Goal: Transaction & Acquisition: Obtain resource

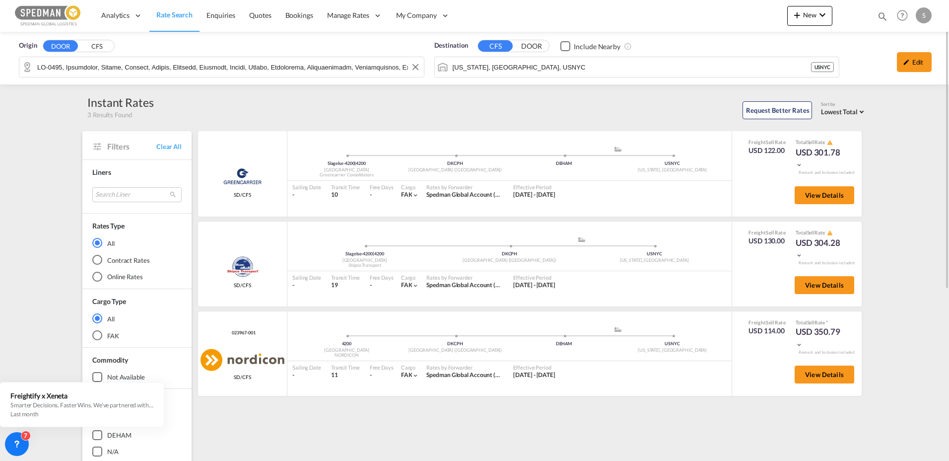
click at [134, 64] on div "Origin DOOR CFS Destination CFS DOOR Include Nearby [US_STATE], [GEOGRAPHIC_DAT…" at bounding box center [474, 58] width 949 height 53
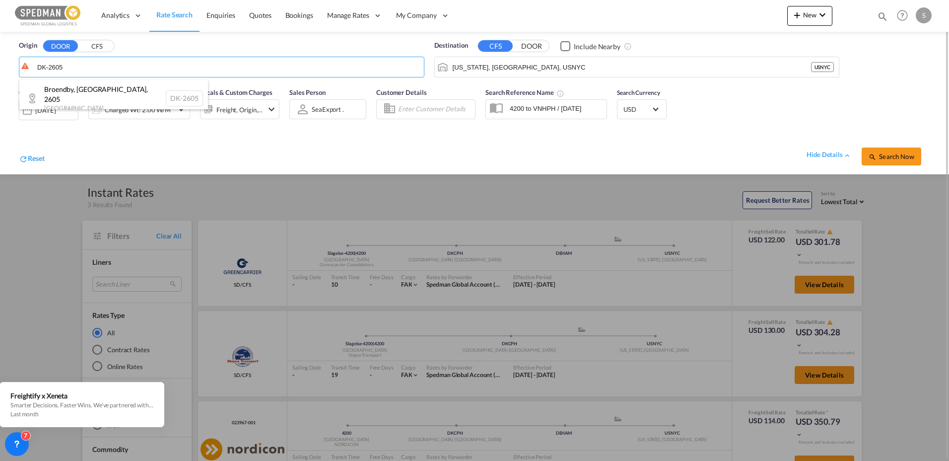
click at [128, 86] on div "Broendby, [GEOGRAPHIC_DATA] , 2605 Denmark DK-2605" at bounding box center [113, 98] width 189 height 38
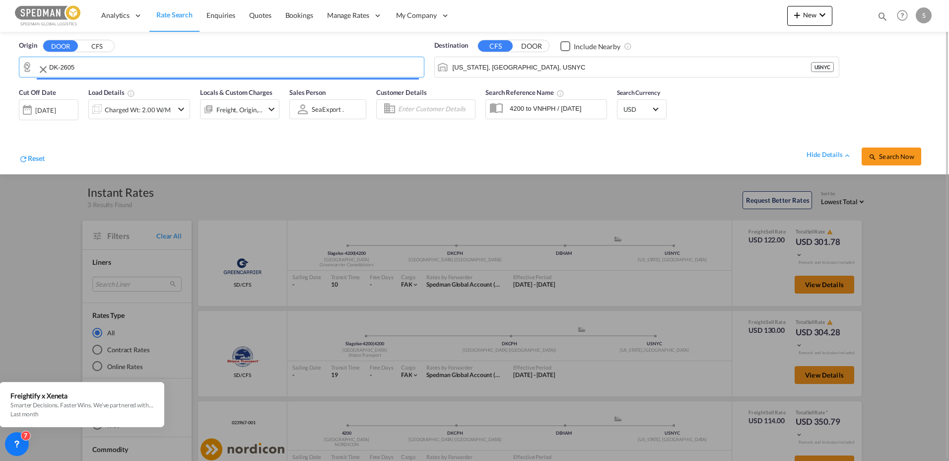
type input "DK-2605, [GEOGRAPHIC_DATA], [GEOGRAPHIC_DATA]"
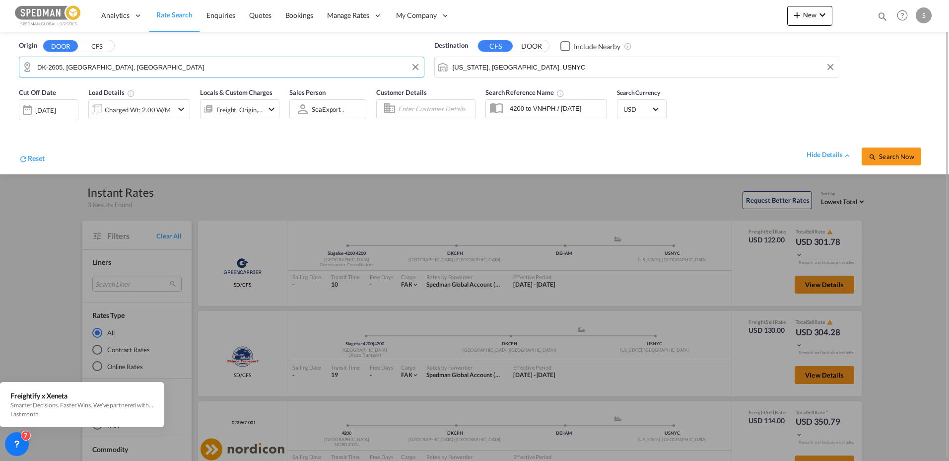
click at [551, 72] on input "[US_STATE], [GEOGRAPHIC_DATA], USNYC" at bounding box center [644, 67] width 382 height 15
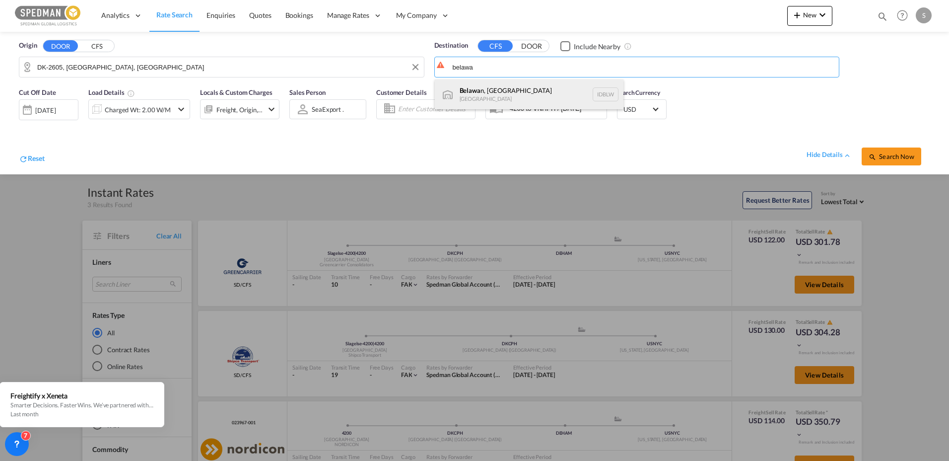
click at [520, 90] on div "Belawa n, [GEOGRAPHIC_DATA] [GEOGRAPHIC_DATA] IDBLW" at bounding box center [529, 94] width 189 height 30
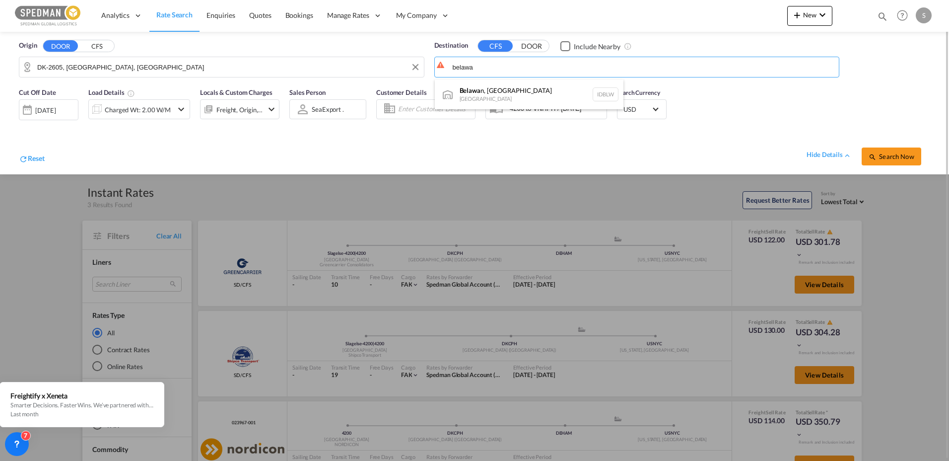
type input "[GEOGRAPHIC_DATA], [GEOGRAPHIC_DATA], IDBLW"
click at [126, 114] on div "Charged Wt: 2.00 W/M" at bounding box center [138, 110] width 66 height 14
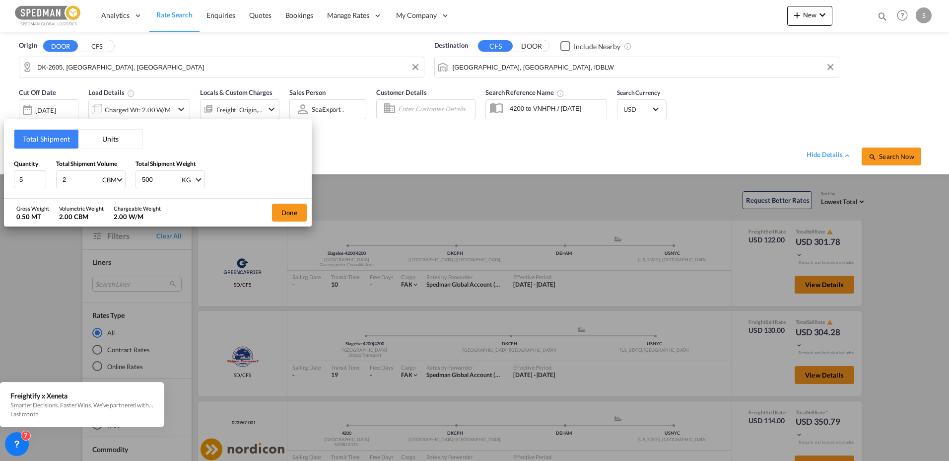
click at [108, 136] on button "Units" at bounding box center [110, 139] width 64 height 19
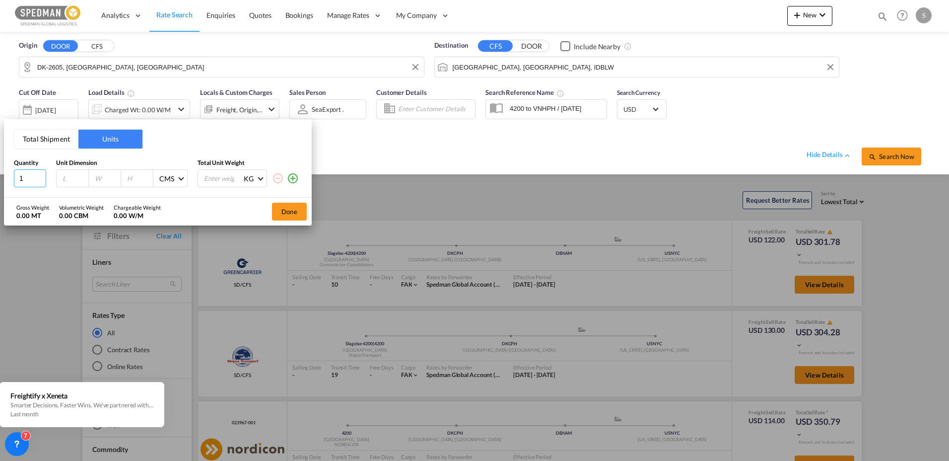
click at [27, 178] on input "1" at bounding box center [30, 178] width 32 height 18
type input "315"
type input "40"
type input "335"
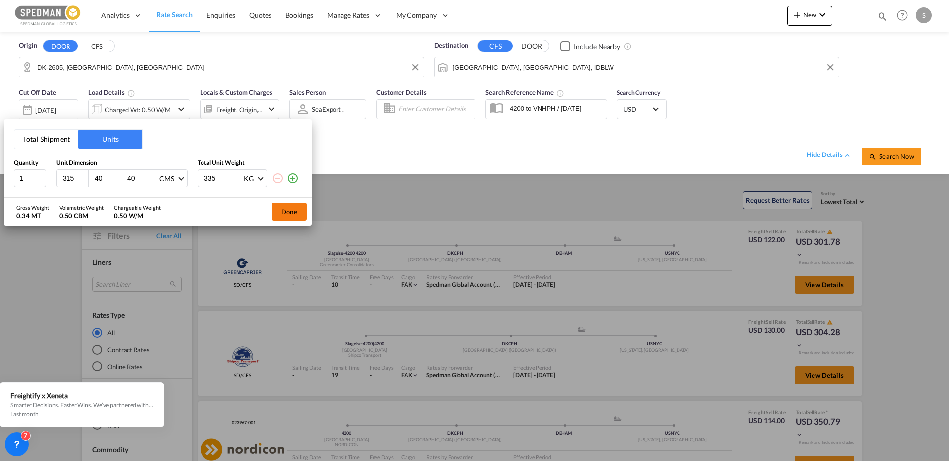
click at [282, 209] on button "Done" at bounding box center [289, 211] width 35 height 18
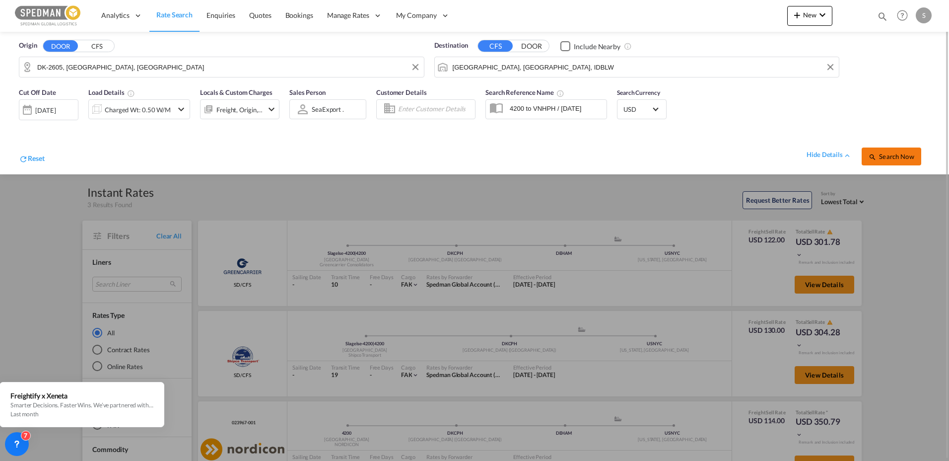
click at [892, 157] on span "Search Now" at bounding box center [890, 156] width 45 height 8
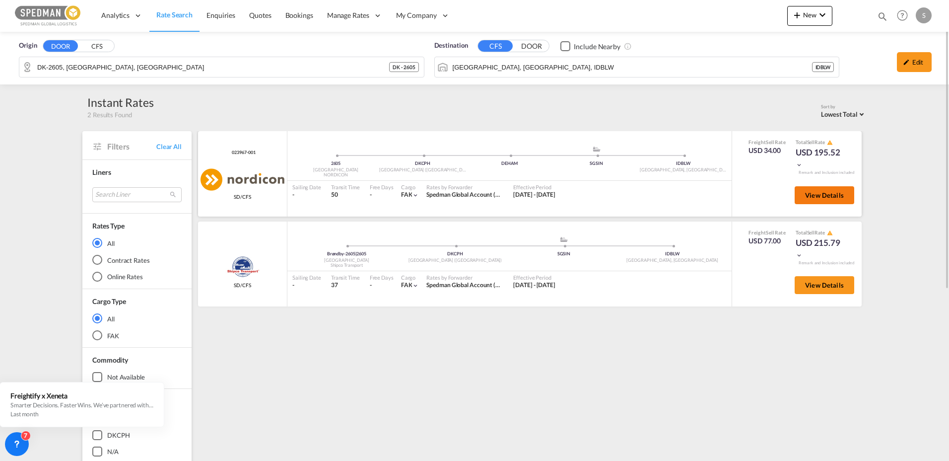
click at [828, 192] on span "View Details" at bounding box center [824, 195] width 39 height 8
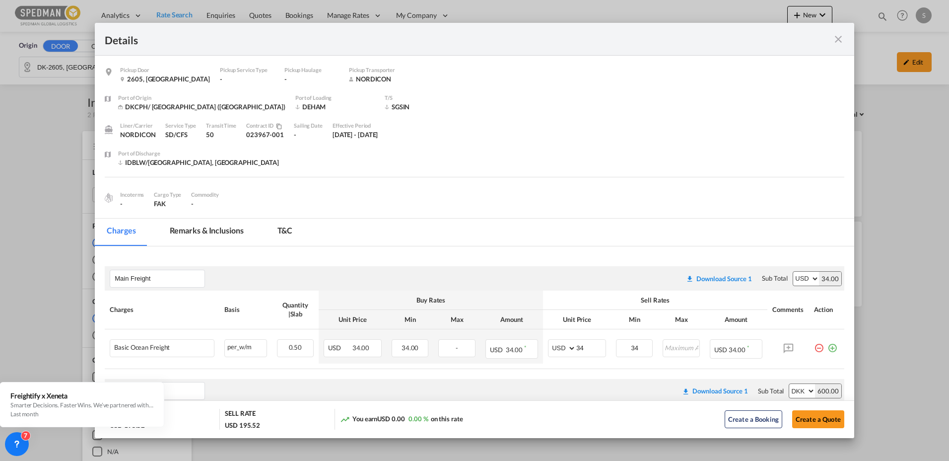
drag, startPoint x: 831, startPoint y: 37, endPoint x: 915, endPoint y: 152, distance: 142.1
click at [831, 37] on div "Pickup Door ..." at bounding box center [807, 39] width 74 height 12
click at [836, 43] on md-icon "icon-close fg-AAA8AD m-0 cursor" at bounding box center [838, 39] width 12 height 12
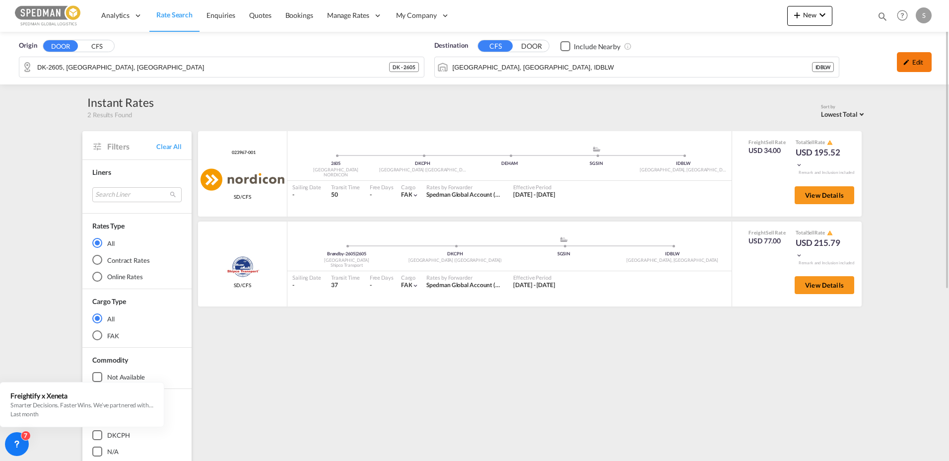
click at [920, 65] on div "Edit" at bounding box center [914, 62] width 35 height 20
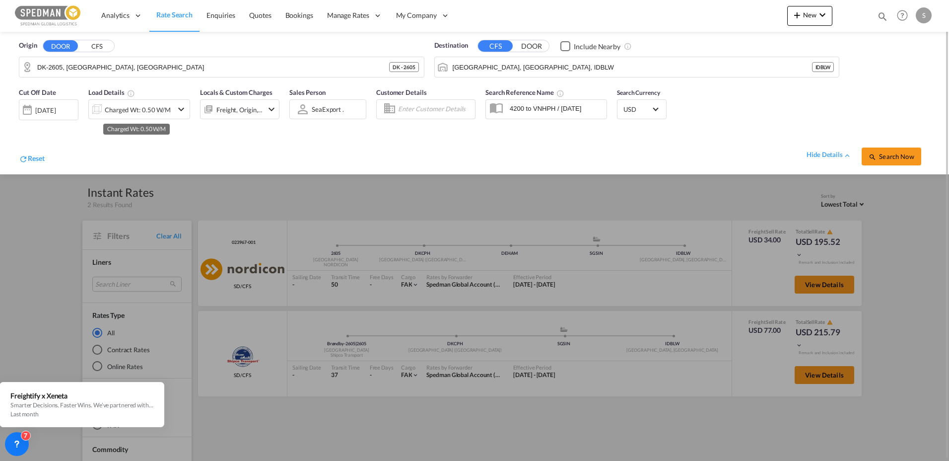
click at [142, 109] on div "Charged Wt: 0.50 W/M" at bounding box center [138, 110] width 66 height 14
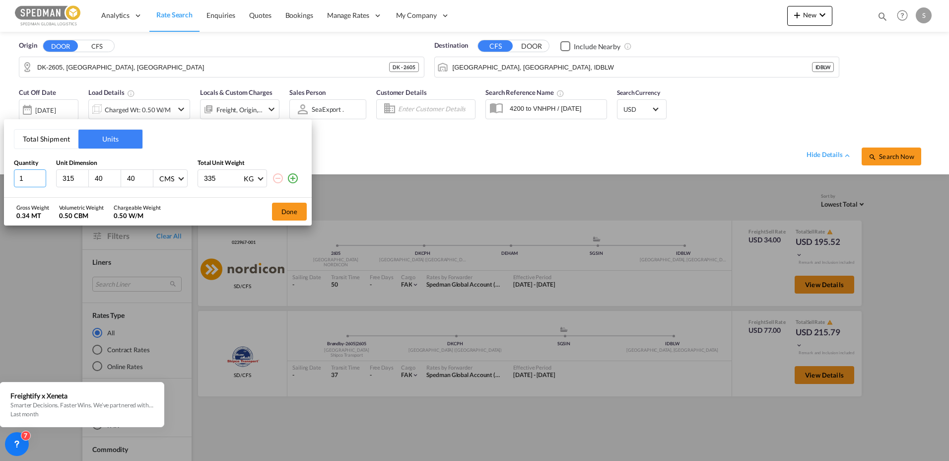
drag, startPoint x: 21, startPoint y: 176, endPoint x: 28, endPoint y: 179, distance: 7.8
click at [28, 179] on input "1" at bounding box center [30, 178] width 32 height 18
type input "2"
drag, startPoint x: 224, startPoint y: 184, endPoint x: 174, endPoint y: 177, distance: 50.7
click at [174, 177] on div "2 315 40 40 CMS CMS Inches 335 KG KG LB" at bounding box center [158, 178] width 288 height 18
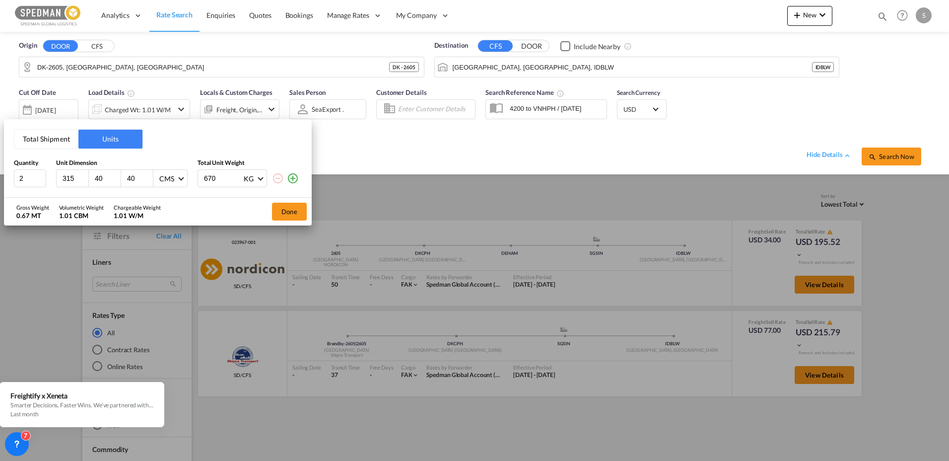
type input "670"
click at [292, 210] on button "Done" at bounding box center [289, 211] width 35 height 18
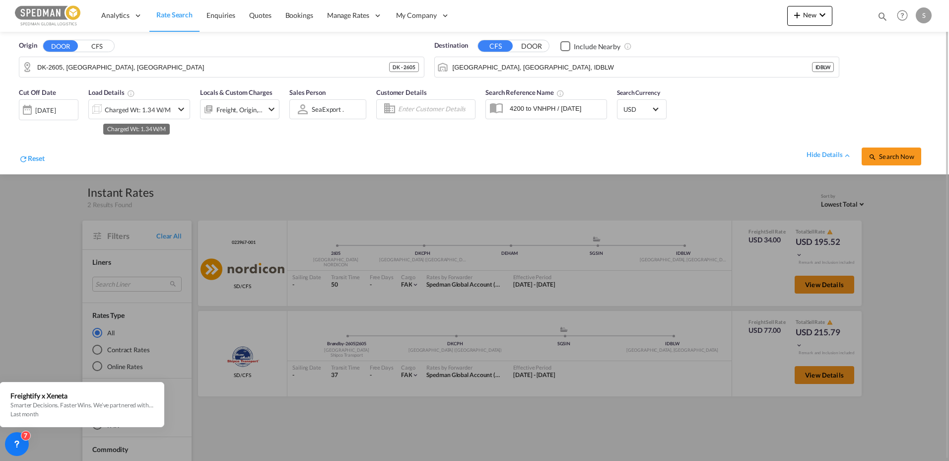
click at [163, 112] on div "Charged Wt: 1.34 W/M" at bounding box center [138, 110] width 66 height 14
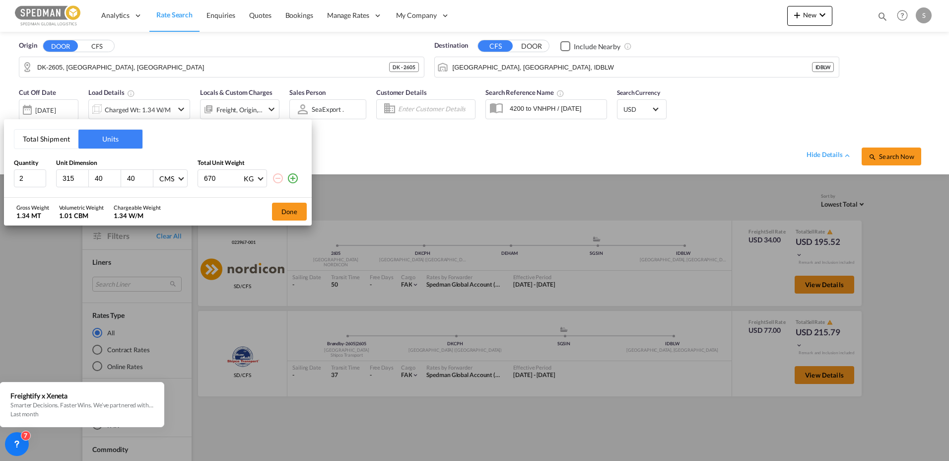
drag, startPoint x: 219, startPoint y: 181, endPoint x: 193, endPoint y: 178, distance: 27.0
click at [193, 178] on div "2 315 40 40 CMS CMS Inches 670 KG KG LB" at bounding box center [158, 178] width 288 height 18
type input "335"
click at [277, 210] on button "Done" at bounding box center [289, 211] width 35 height 18
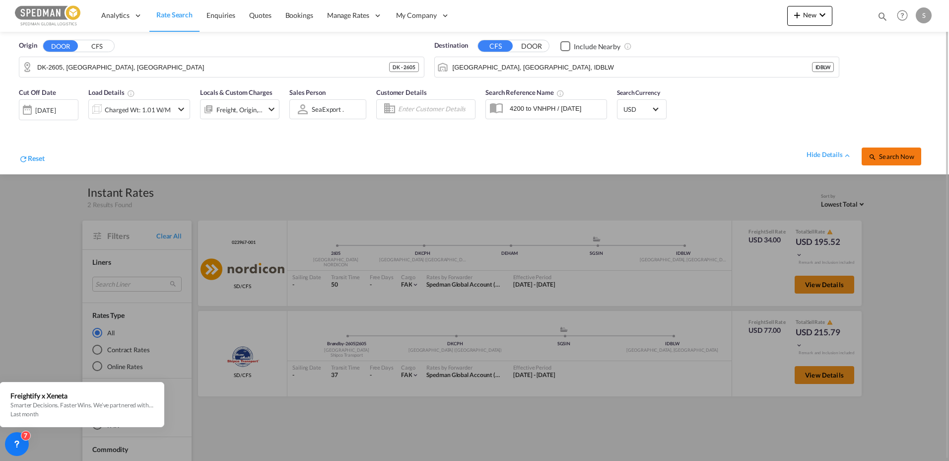
click at [909, 158] on span "Search Now" at bounding box center [890, 156] width 45 height 8
click at [57, 109] on div "[DATE]" at bounding box center [47, 109] width 20 height 9
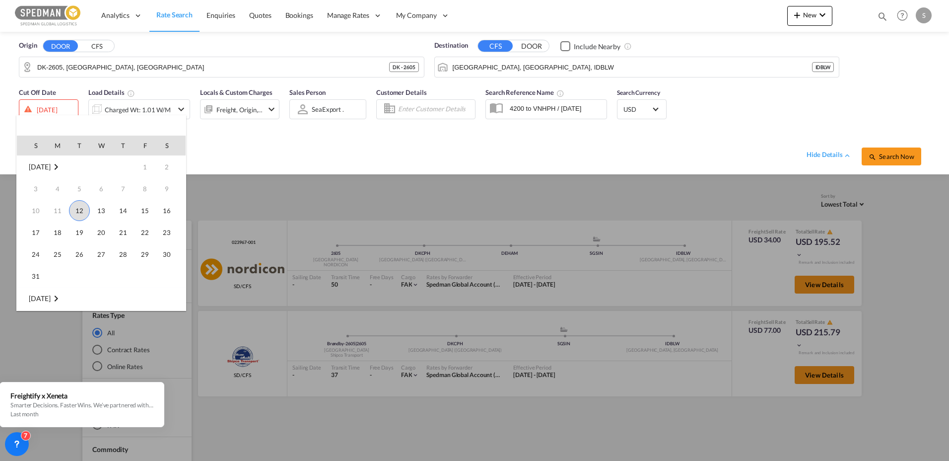
click at [79, 204] on span "12" at bounding box center [79, 210] width 21 height 21
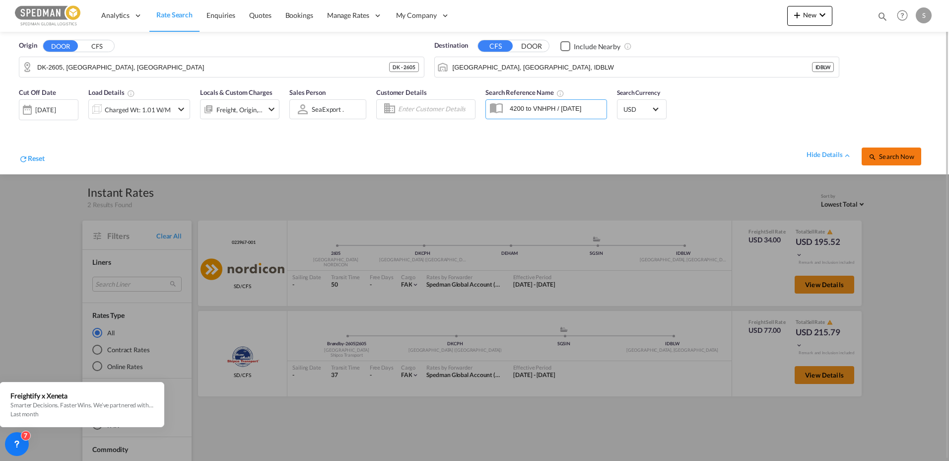
click at [897, 148] on button "Search Now" at bounding box center [891, 156] width 60 height 18
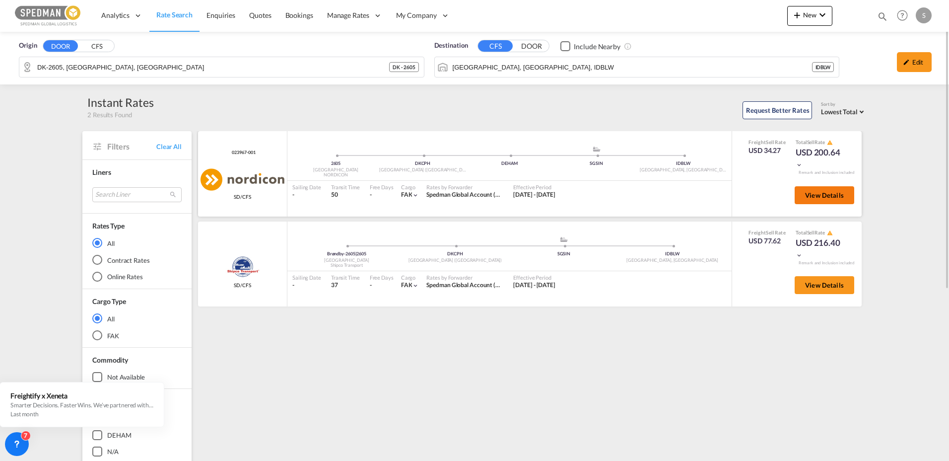
click at [819, 197] on span "View Details" at bounding box center [824, 195] width 39 height 8
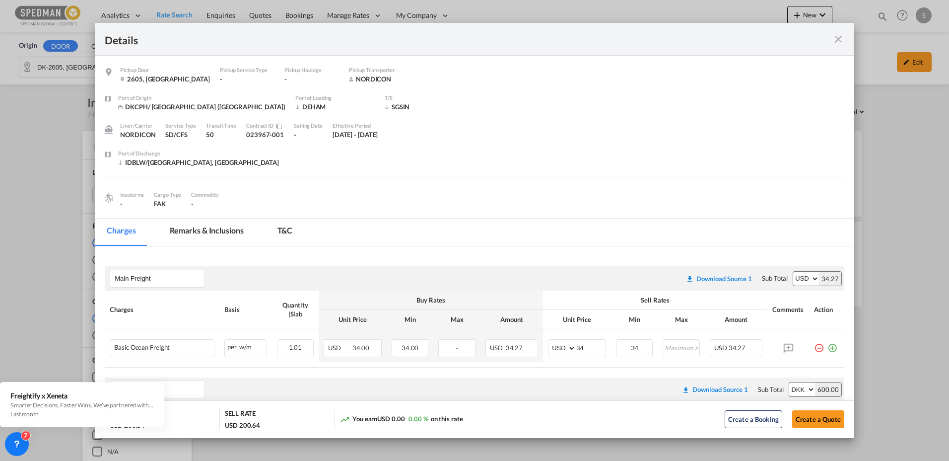
click at [829, 35] on div "Pickup Door ..." at bounding box center [807, 39] width 74 height 12
click at [835, 37] on md-icon "icon-close fg-AAA8AD m-0 cursor" at bounding box center [838, 39] width 12 height 12
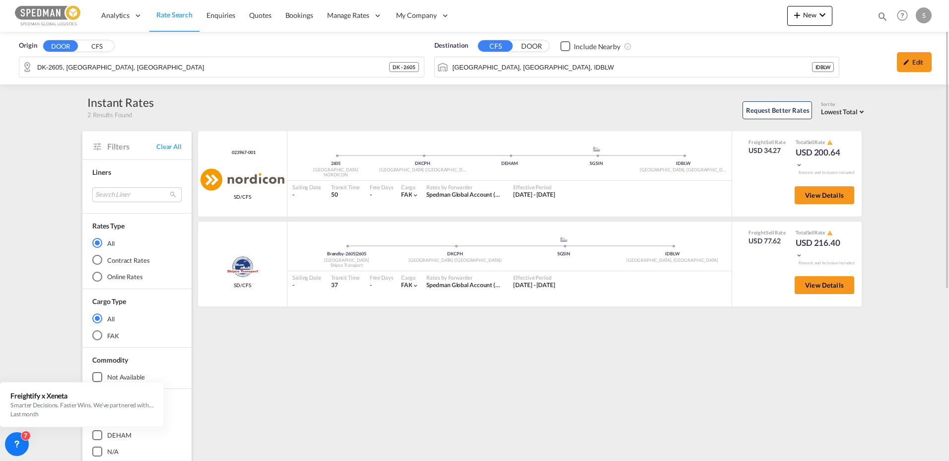
click at [232, 63] on div "Origin DOOR CFS DK-2605, [GEOGRAPHIC_DATA], Glostrup DK - 2605 Destination CFS …" at bounding box center [474, 58] width 949 height 53
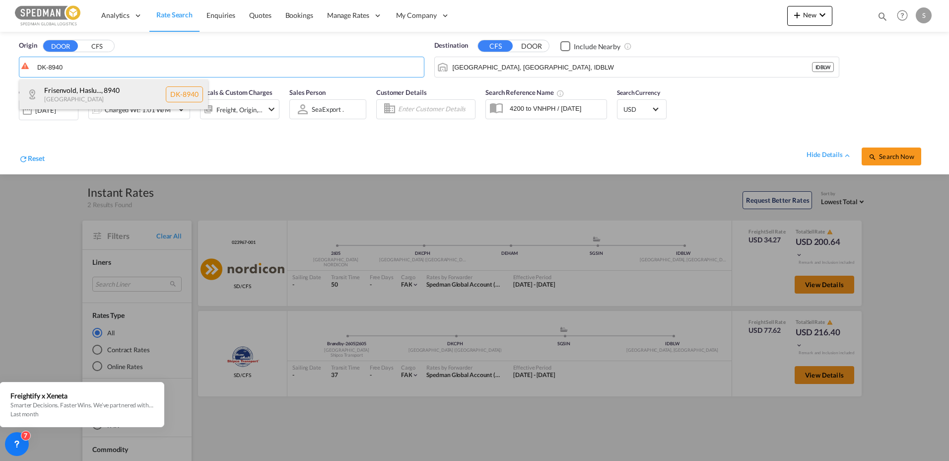
click at [93, 94] on div "Frisenvold, Haslu... , 8940 [GEOGRAPHIC_DATA] [GEOGRAPHIC_DATA]-8940" at bounding box center [113, 94] width 189 height 30
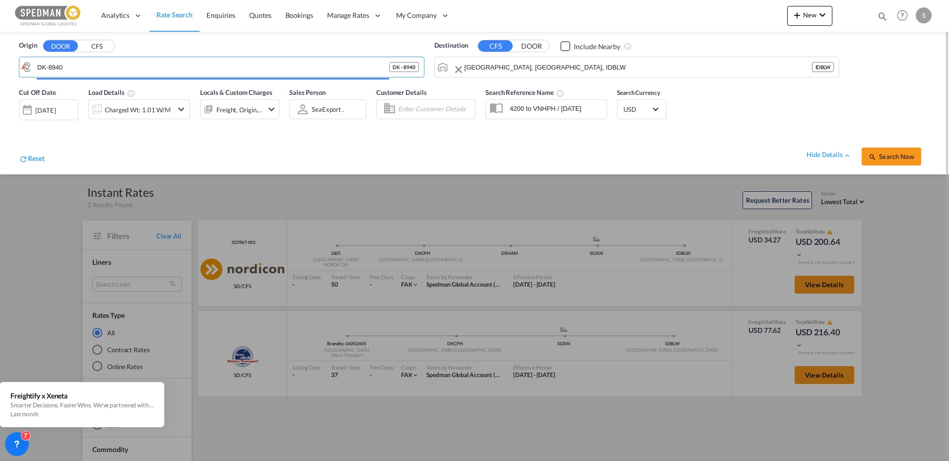
type input "DK-8940, Frisenvold, Haslund, Hinge, [GEOGRAPHIC_DATA], [GEOGRAPHIC_DATA], [GEO…"
click at [531, 66] on input "[GEOGRAPHIC_DATA], [GEOGRAPHIC_DATA], IDBLW" at bounding box center [637, 67] width 347 height 15
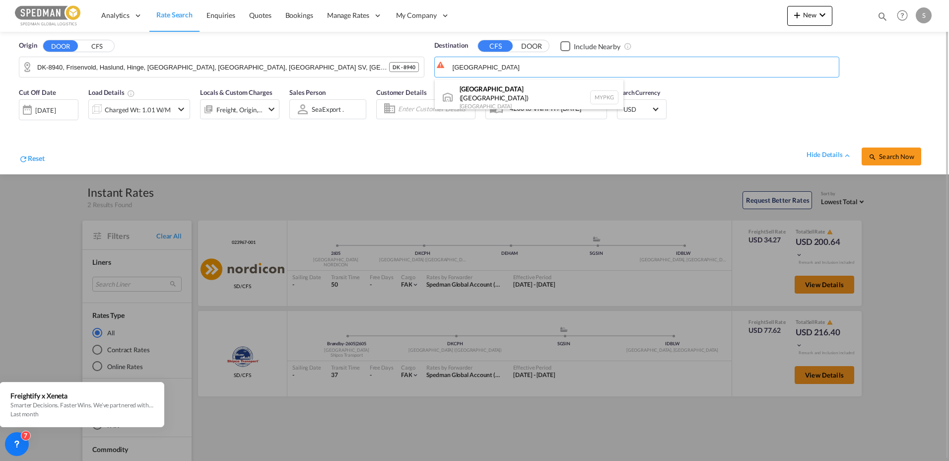
click at [512, 97] on div "[GEOGRAPHIC_DATA] ([GEOGRAPHIC_DATA]) [GEOGRAPHIC_DATA] MYPKG" at bounding box center [529, 97] width 189 height 36
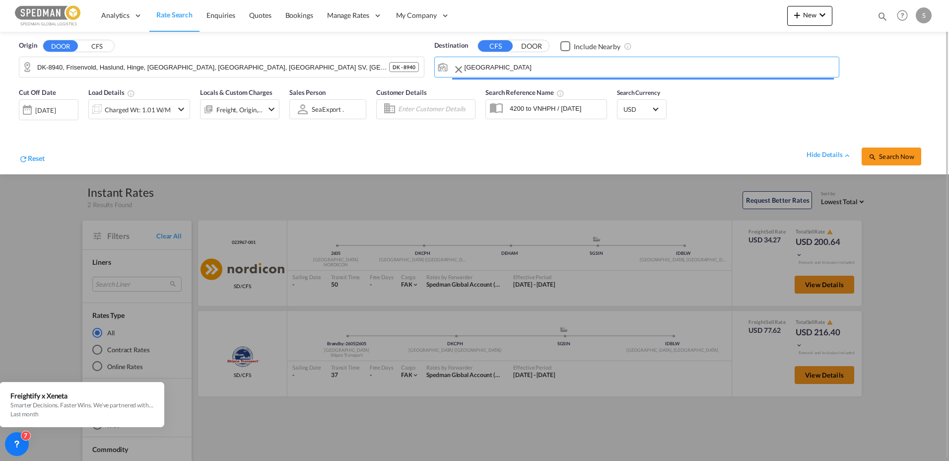
type input "[GEOGRAPHIC_DATA] ([GEOGRAPHIC_DATA]), MYPKG"
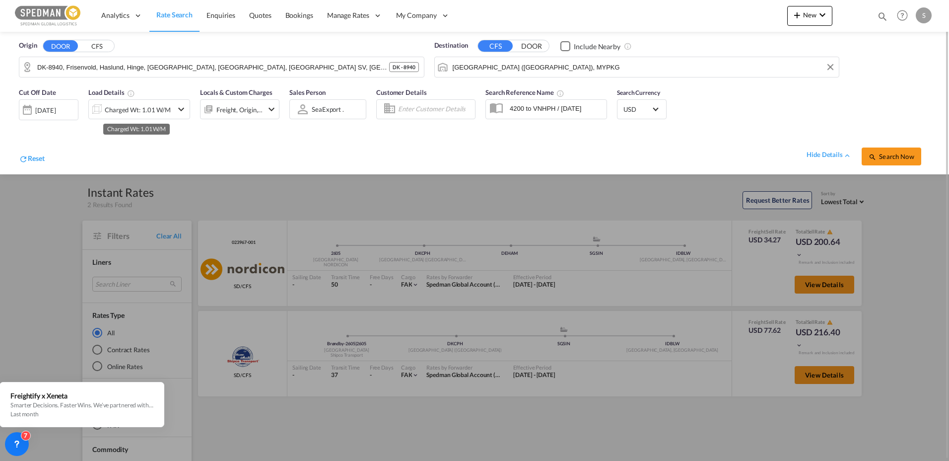
click at [160, 105] on div "Charged Wt: 1.01 W/M" at bounding box center [138, 110] width 66 height 14
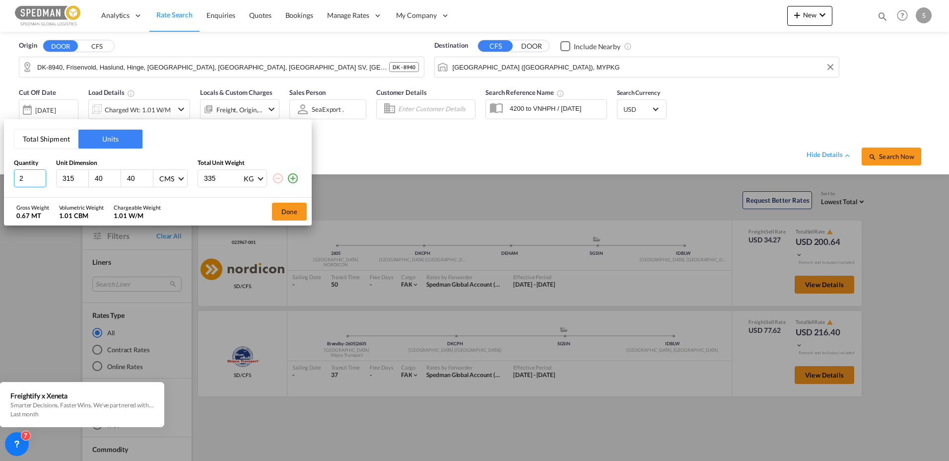
drag, startPoint x: 25, startPoint y: 178, endPoint x: 0, endPoint y: 176, distance: 24.9
click at [0, 176] on html "Analytics Reports Dashboard Rate Search Enquiries Quotes" at bounding box center [474, 230] width 949 height 461
click at [23, 178] on input "1" at bounding box center [30, 178] width 32 height 18
drag, startPoint x: 25, startPoint y: 178, endPoint x: 0, endPoint y: 177, distance: 24.3
click at [0, 177] on div "Total Shipment Units Quantity Unit Dimension Total Unit Weight 1 315 40 40 CMS …" at bounding box center [474, 230] width 949 height 461
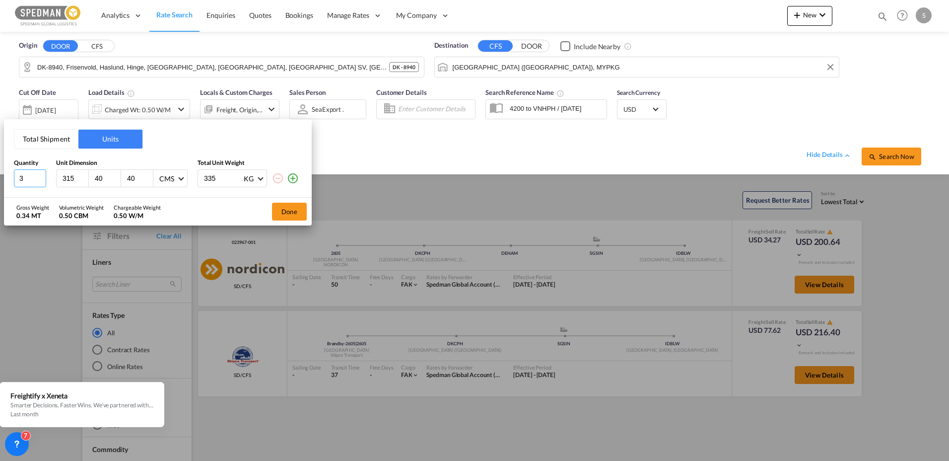
type input "3"
type input "120"
type input "110"
type input "115"
type input "200"
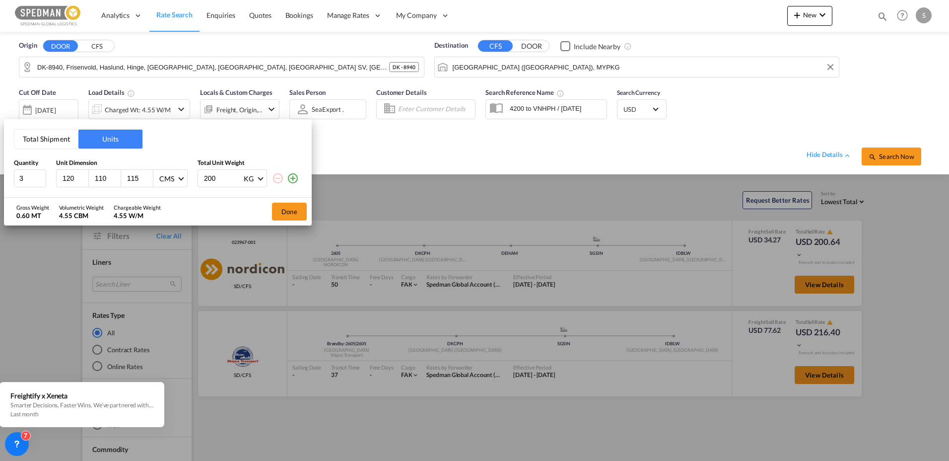
click at [289, 176] on md-icon "icon-plus-circle-outline" at bounding box center [293, 178] width 12 height 12
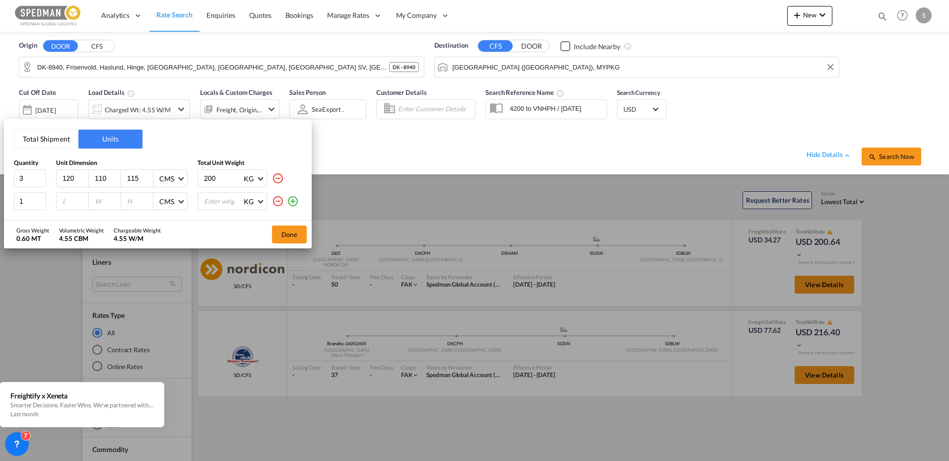
click at [76, 204] on input "number" at bounding box center [75, 201] width 27 height 9
type input "120"
type input "110"
type input "138"
type input "260"
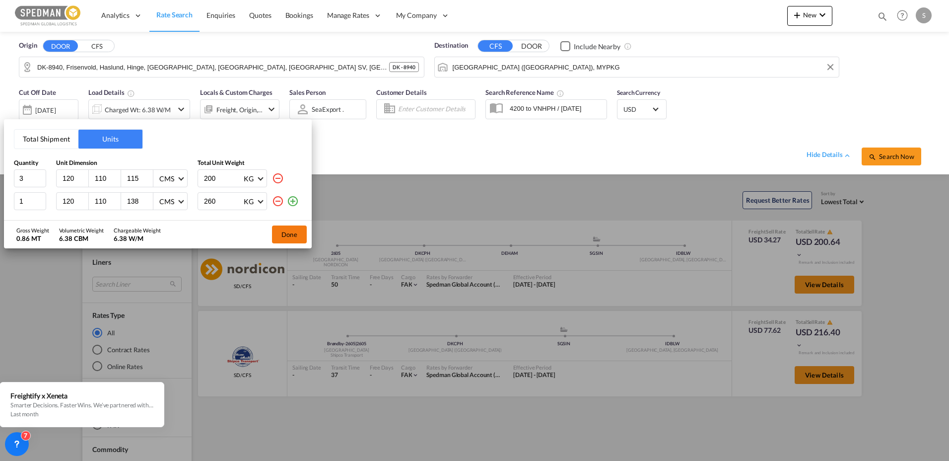
click at [282, 227] on button "Done" at bounding box center [289, 234] width 35 height 18
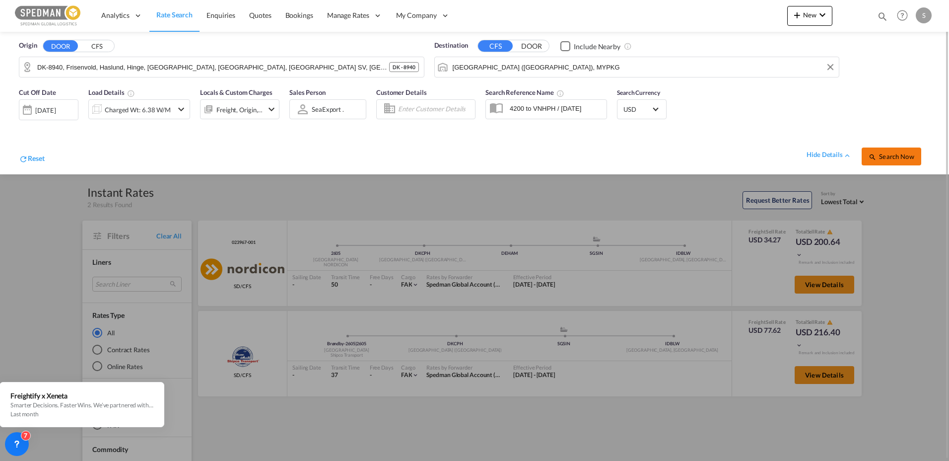
click at [882, 159] on span "Search Now" at bounding box center [890, 156] width 45 height 8
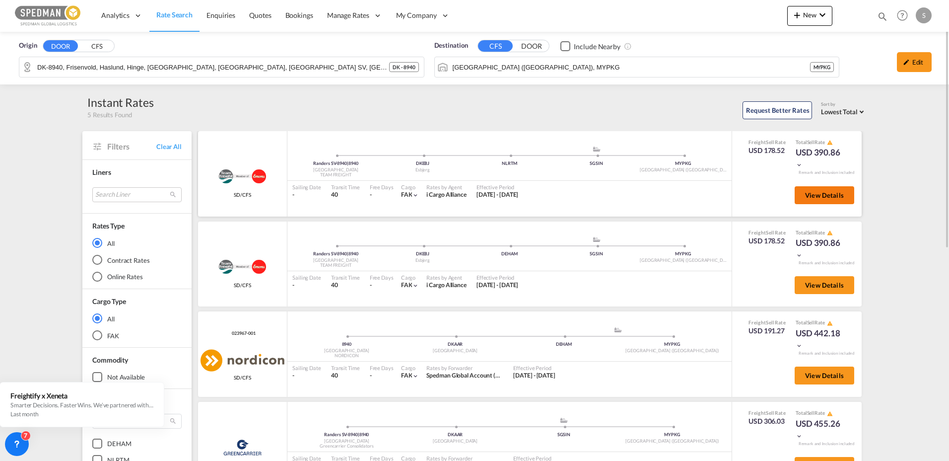
click at [805, 189] on button "View Details" at bounding box center [824, 195] width 60 height 18
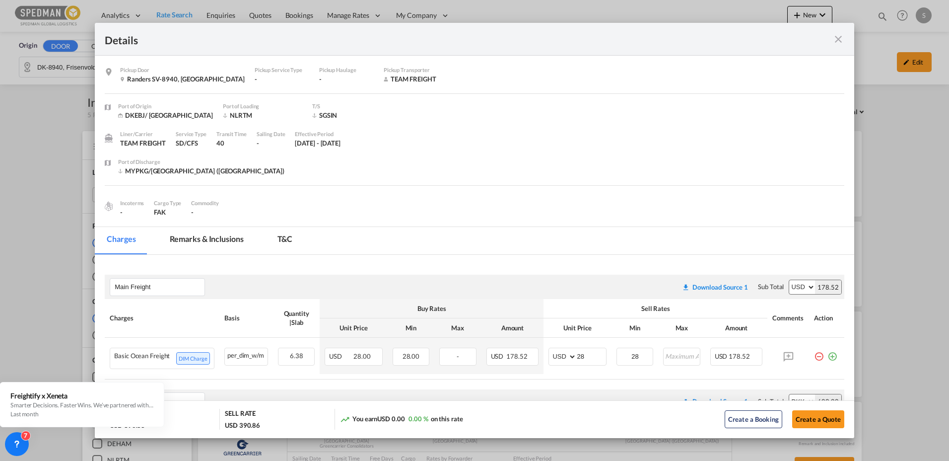
click at [845, 40] on div "Details" at bounding box center [474, 39] width 759 height 33
click at [835, 45] on md-icon "icon-close fg-AAA8AD m-0 cursor" at bounding box center [838, 39] width 12 height 12
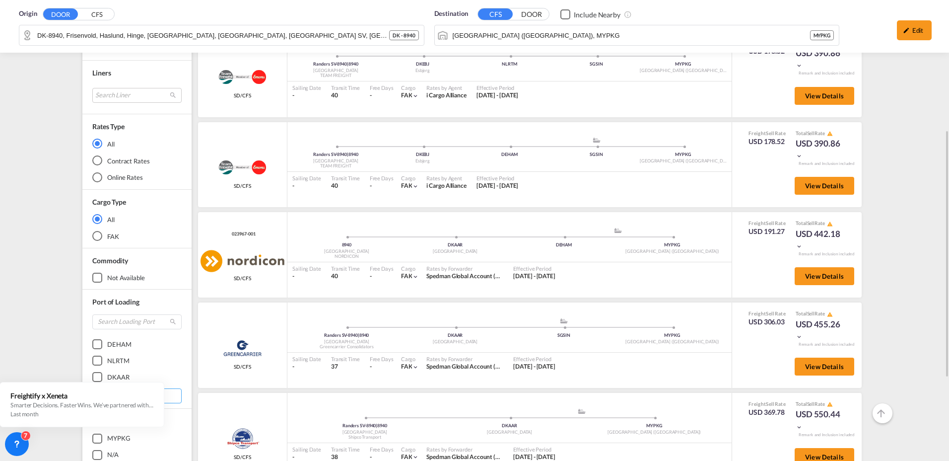
scroll to position [198, 0]
